Goal: Use online tool/utility: Utilize a website feature to perform a specific function

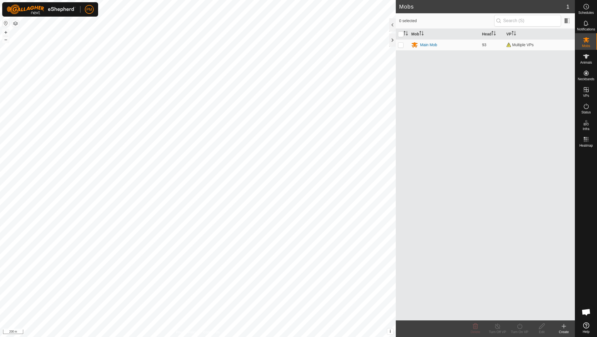
scroll to position [237, 0]
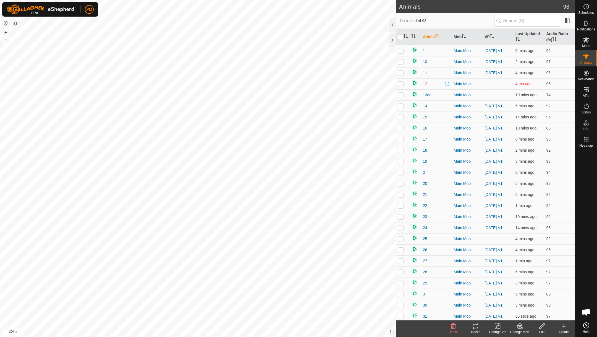
click at [475, 326] on icon at bounding box center [475, 326] width 7 height 7
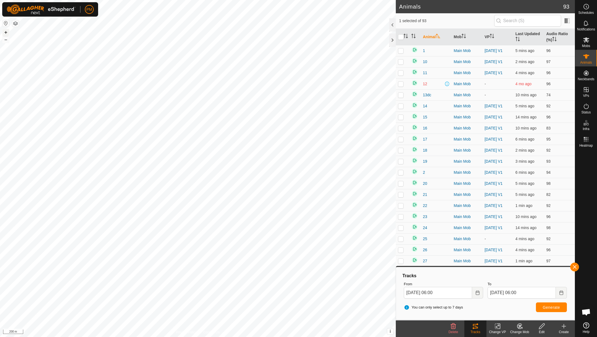
click at [5, 33] on button "+" at bounding box center [5, 32] width 7 height 7
click at [478, 294] on icon "Choose Date" at bounding box center [477, 292] width 4 height 4
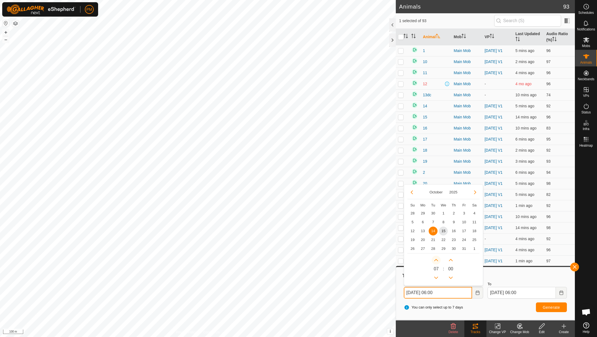
click at [436, 258] on button "Next Hour" at bounding box center [436, 259] width 9 height 9
click at [436, 258] on icon "Next Hour" at bounding box center [436, 260] width 4 height 4
type input "[DATE] 22:00"
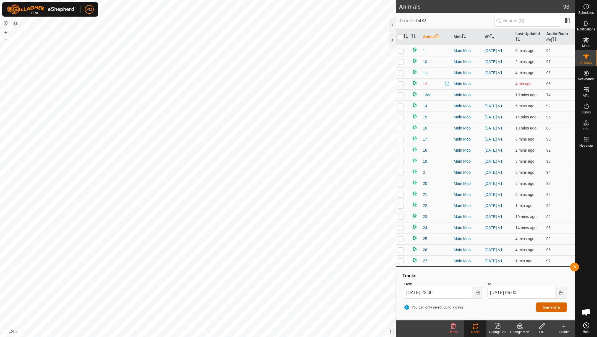
click at [543, 308] on span "Generate" at bounding box center [551, 307] width 17 height 4
checkbox input "true"
checkbox input "false"
click at [548, 308] on span "Generate" at bounding box center [551, 307] width 17 height 4
click at [5, 32] on button "+" at bounding box center [5, 32] width 7 height 7
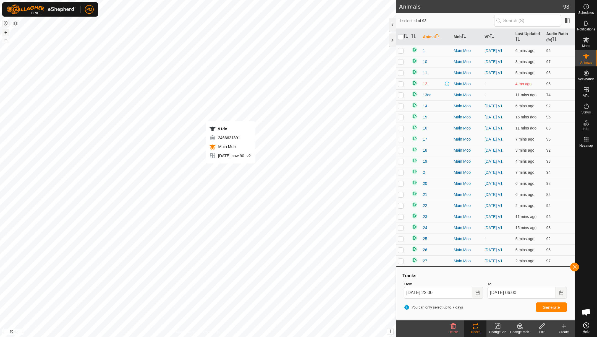
checkbox input "true"
checkbox input "false"
click at [553, 309] on span "Generate" at bounding box center [551, 307] width 17 height 4
checkbox input "true"
checkbox input "false"
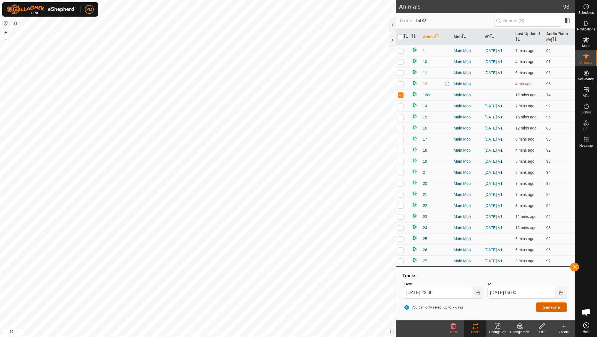
click at [546, 307] on span "Generate" at bounding box center [551, 307] width 17 height 4
checkbox input "false"
click at [550, 308] on span "Generate" at bounding box center [551, 307] width 17 height 4
checkbox input "false"
checkbox input "true"
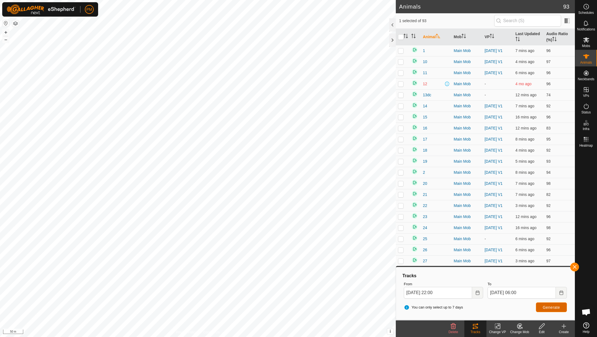
click at [556, 310] on button "Generate" at bounding box center [551, 307] width 31 height 10
